Goal: Task Accomplishment & Management: Manage account settings

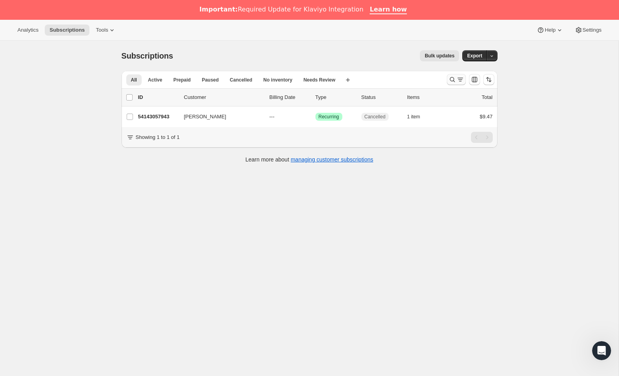
click at [451, 80] on icon "Search and filter results" at bounding box center [452, 80] width 8 height 8
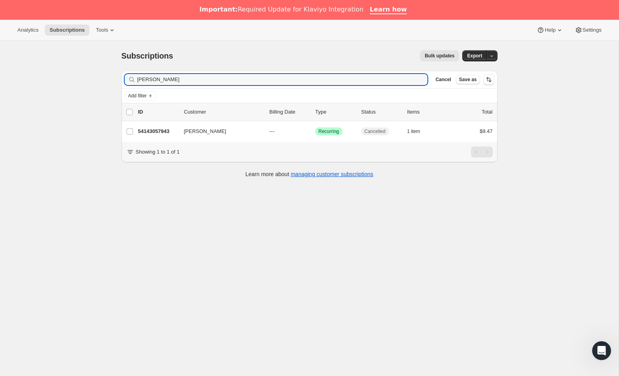
drag, startPoint x: 179, startPoint y: 80, endPoint x: 75, endPoint y: 78, distance: 104.1
click at [75, 78] on div "Subscriptions. This page is ready Subscriptions Bulk updates More actions Bulk …" at bounding box center [309, 229] width 619 height 376
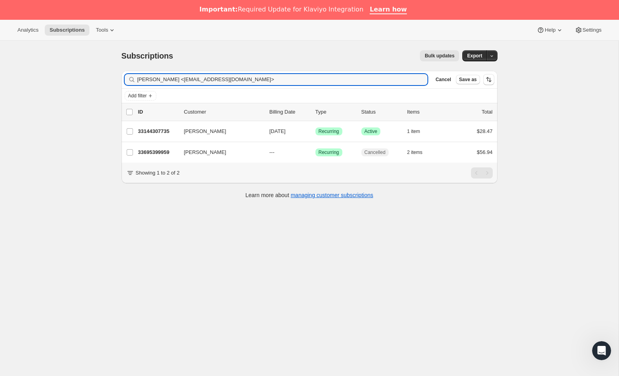
drag, startPoint x: 179, startPoint y: 80, endPoint x: 68, endPoint y: 78, distance: 111.2
click at [68, 78] on div "Subscriptions. This page is ready Subscriptions Bulk updates More actions Bulk …" at bounding box center [309, 229] width 619 height 376
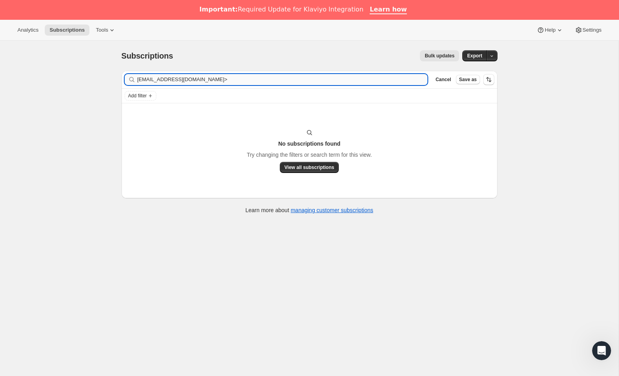
click at [217, 80] on input "[EMAIL_ADDRESS][DOMAIN_NAME]>" at bounding box center [282, 79] width 290 height 11
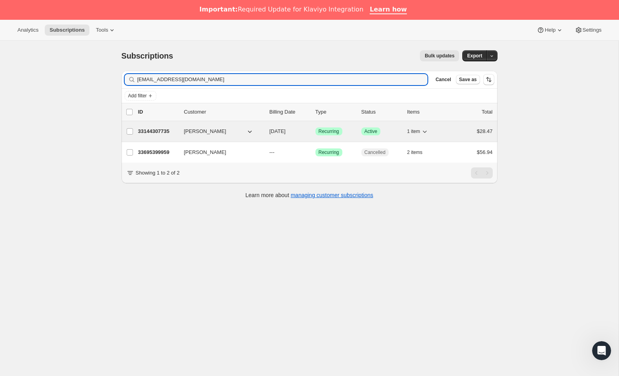
type input "[EMAIL_ADDRESS][DOMAIN_NAME]"
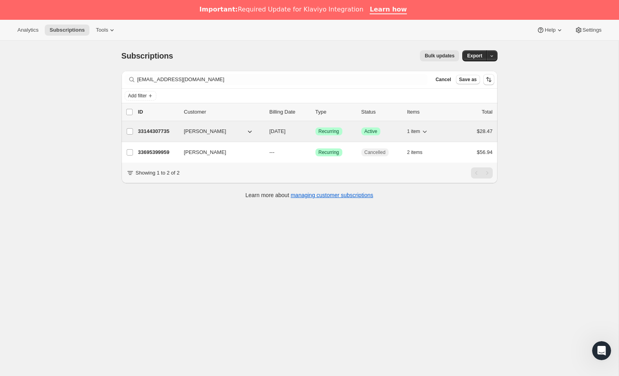
click at [156, 132] on p "33144307735" at bounding box center [158, 131] width 40 height 8
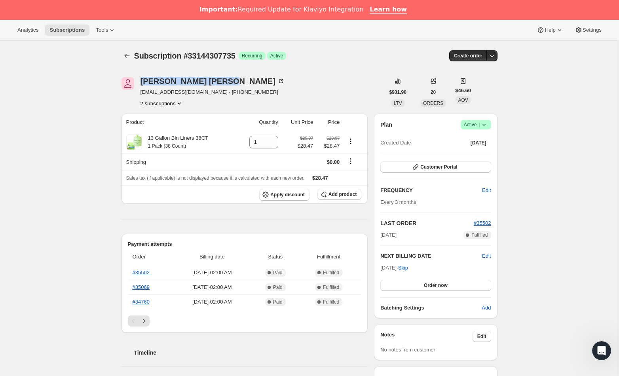
drag, startPoint x: 215, startPoint y: 83, endPoint x: 148, endPoint y: 88, distance: 67.9
click at [135, 82] on div "[PERSON_NAME] [PERSON_NAME][EMAIL_ADDRESS][DOMAIN_NAME] · [PHONE_NUMBER] 2 subs…" at bounding box center [253, 92] width 263 height 30
copy div "[PERSON_NAME]"
click at [482, 124] on icon at bounding box center [483, 125] width 3 height 2
click at [475, 152] on span "Cancel subscription" at bounding box center [473, 154] width 45 height 6
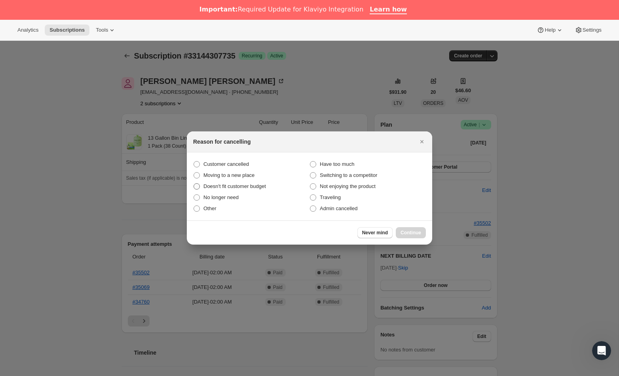
drag, startPoint x: 234, startPoint y: 162, endPoint x: 282, endPoint y: 182, distance: 51.3
click at [234, 162] on span "Customer cancelled" at bounding box center [226, 164] width 46 height 6
click at [194, 161] on input "Customer cancelled" at bounding box center [194, 161] width 0 height 0
radio input "true"
drag, startPoint x: 421, startPoint y: 233, endPoint x: 403, endPoint y: 233, distance: 17.8
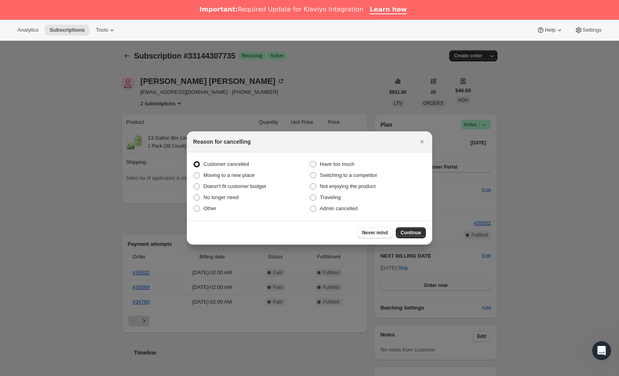
click at [421, 233] on span "Continue" at bounding box center [411, 233] width 21 height 6
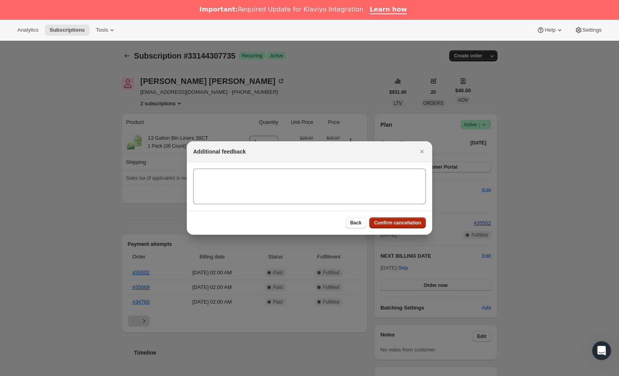
click at [397, 225] on span "Confirm cancellation" at bounding box center [397, 223] width 47 height 6
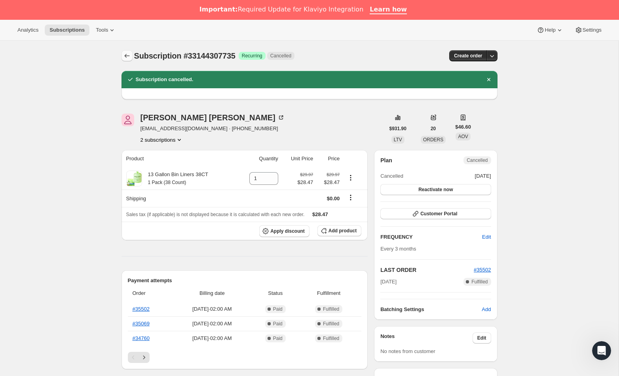
click at [122, 58] on button "Subscriptions" at bounding box center [127, 55] width 11 height 11
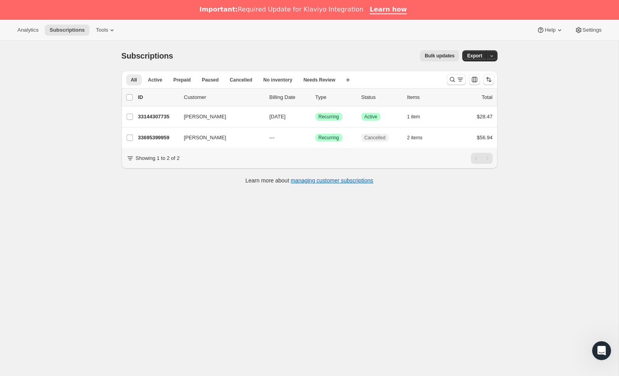
click at [122, 58] on span "Subscriptions" at bounding box center [148, 55] width 52 height 9
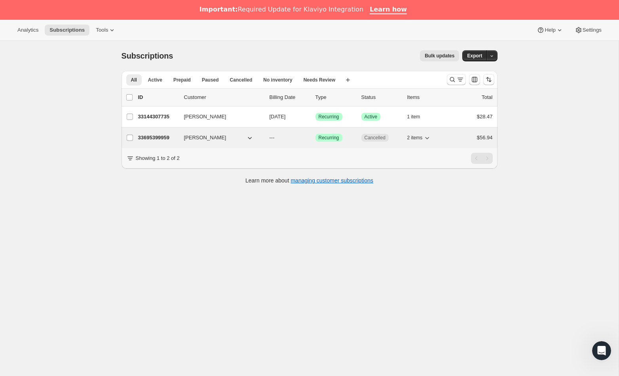
click at [162, 135] on p "33695399959" at bounding box center [158, 138] width 40 height 8
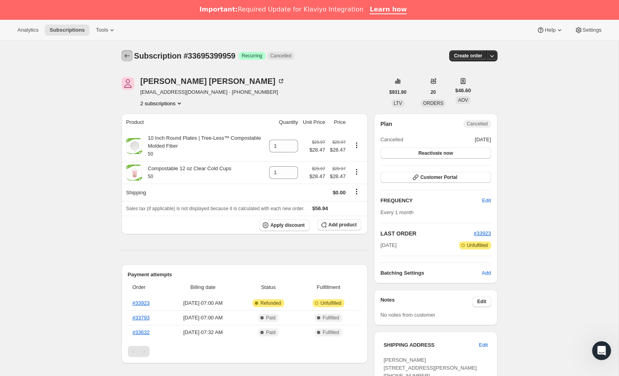
drag, startPoint x: 125, startPoint y: 54, endPoint x: 118, endPoint y: 64, distance: 12.0
click at [125, 55] on icon "Subscriptions" at bounding box center [127, 56] width 8 height 8
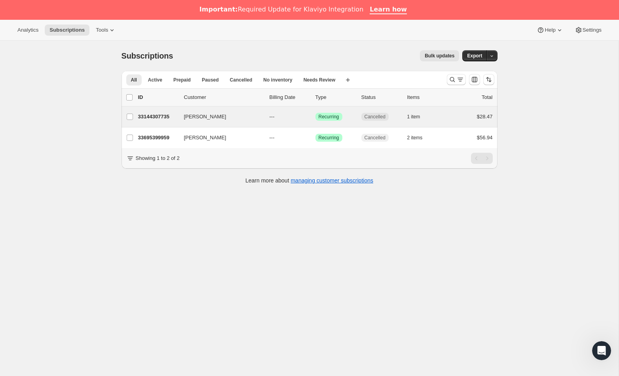
scroll to position [0, 0]
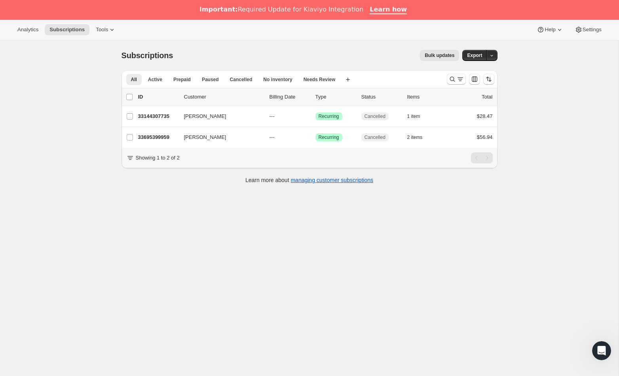
drag, startPoint x: 452, startPoint y: 76, endPoint x: 418, endPoint y: 93, distance: 37.7
click at [452, 76] on icon "Search and filter results" at bounding box center [452, 79] width 8 height 8
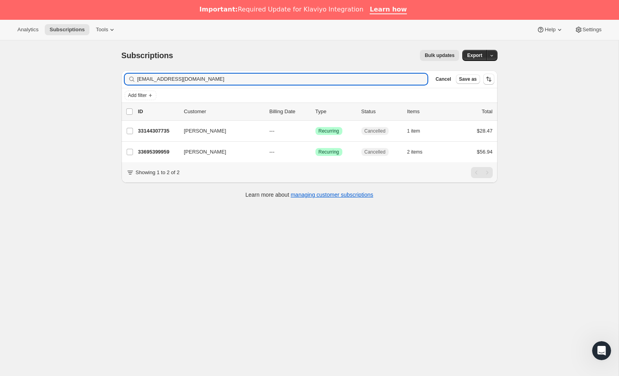
drag, startPoint x: 208, startPoint y: 80, endPoint x: 87, endPoint y: 76, distance: 121.6
click at [87, 76] on div "Subscriptions. This page is ready Subscriptions Bulk updates More actions Bulk …" at bounding box center [309, 228] width 619 height 376
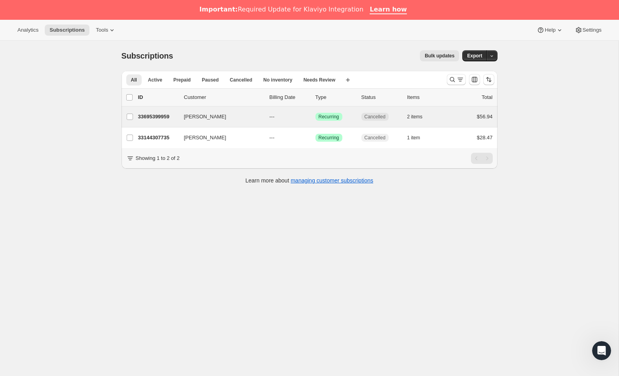
click at [144, 122] on div "33695399959 Eleanor Chavez --- Success Recurring Cancelled 2 items $56.94" at bounding box center [315, 116] width 355 height 11
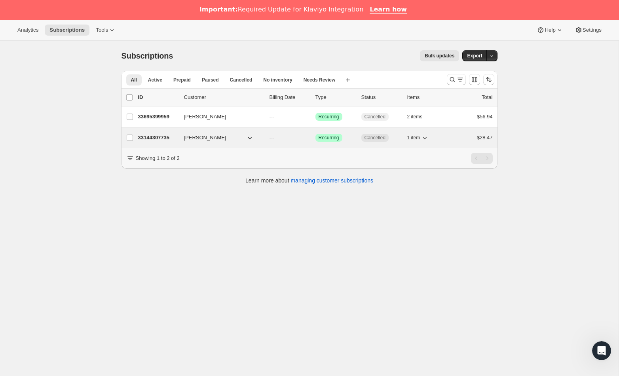
click at [152, 137] on p "33144307735" at bounding box center [158, 138] width 40 height 8
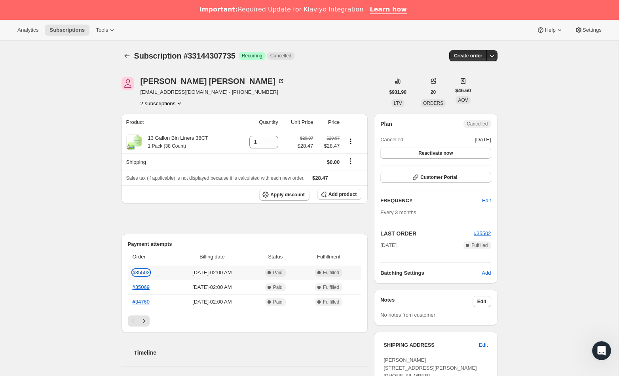
click at [145, 272] on link "#35502" at bounding box center [141, 273] width 17 height 6
